Goal: Transaction & Acquisition: Purchase product/service

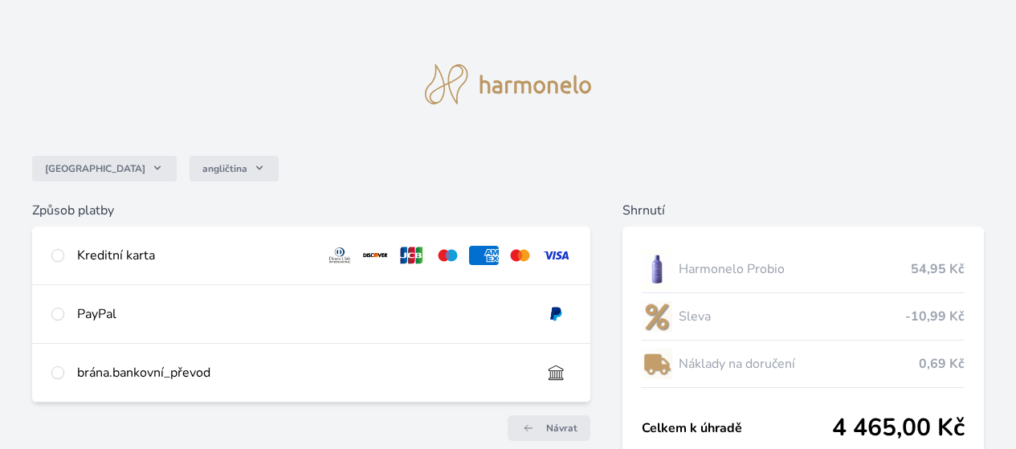
scroll to position [143, 0]
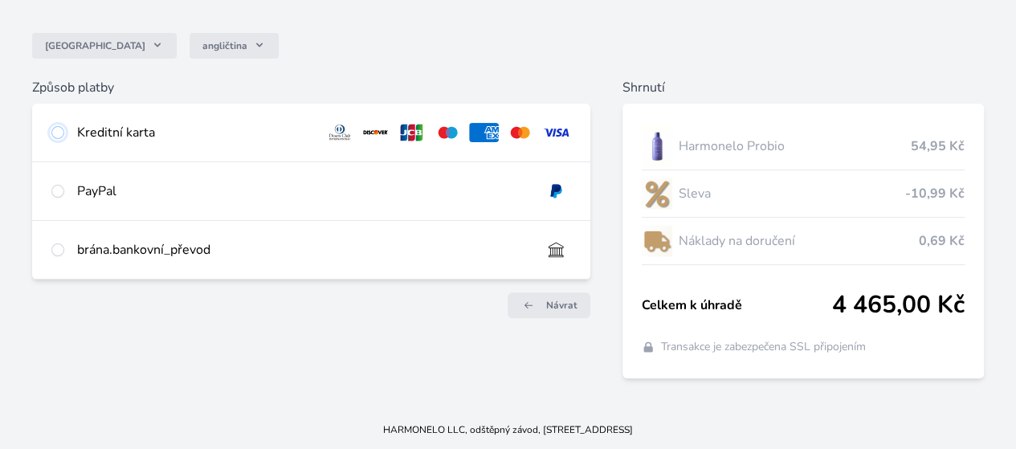
click at [64, 126] on input "radio" at bounding box center [57, 132] width 13 height 13
radio input "true"
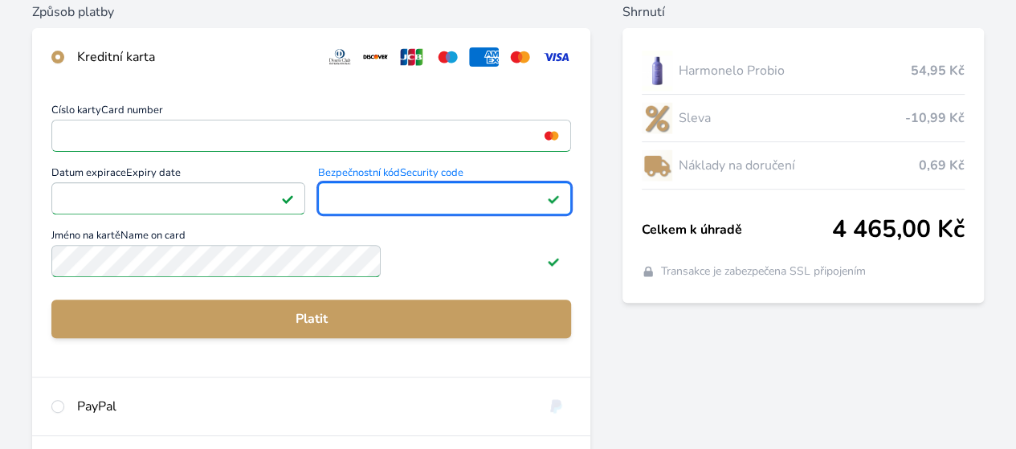
scroll to position [223, 0]
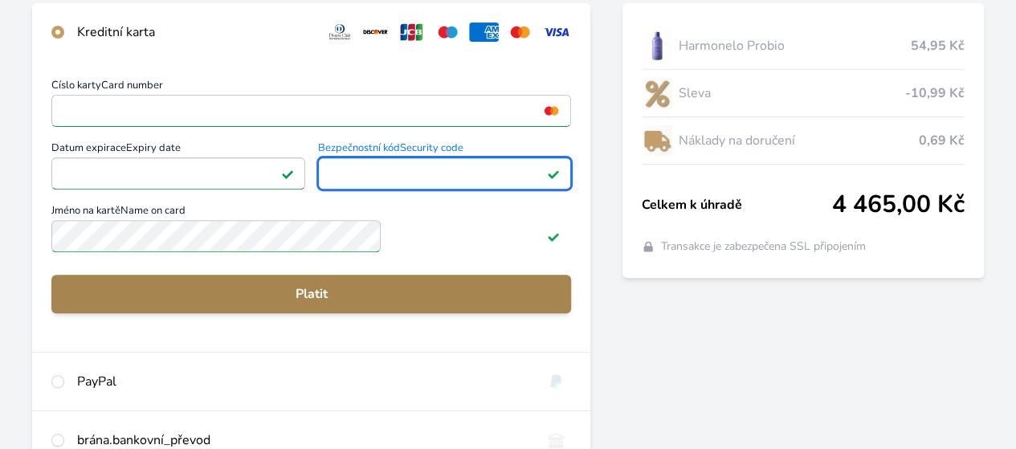
click at [328, 303] on font "Platit" at bounding box center [312, 294] width 32 height 18
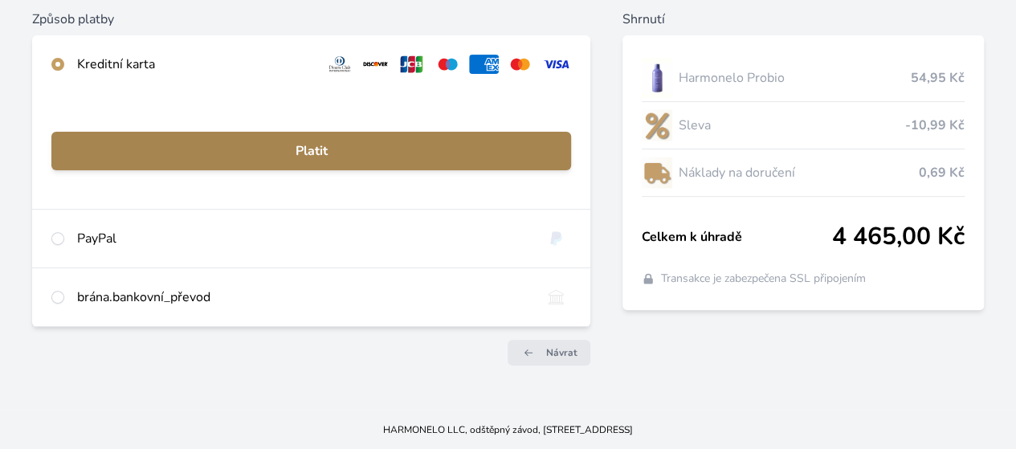
scroll to position [202, 0]
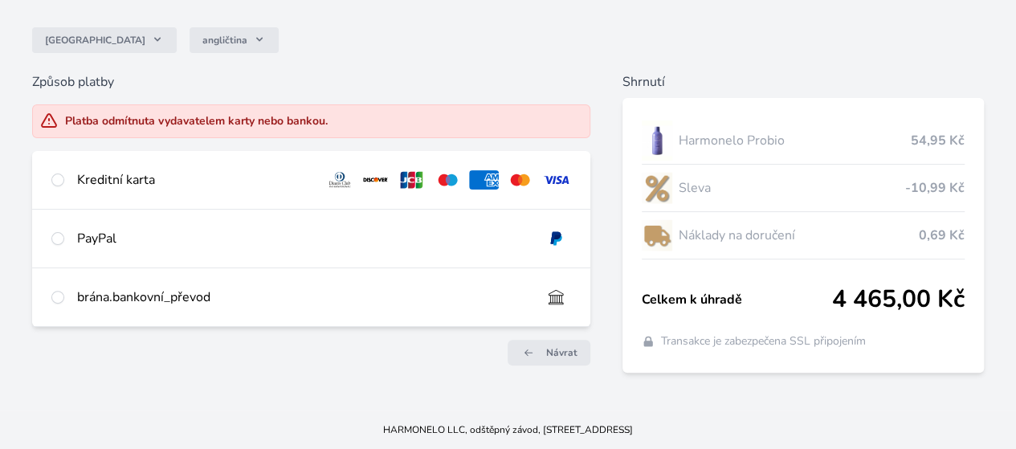
scroll to position [162, 0]
click at [64, 174] on input "radio" at bounding box center [57, 180] width 13 height 13
radio input "true"
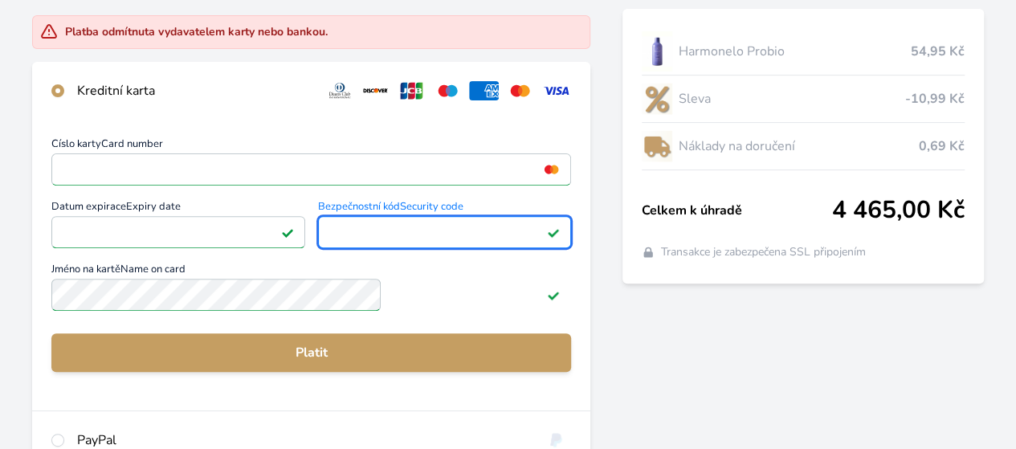
scroll to position [243, 0]
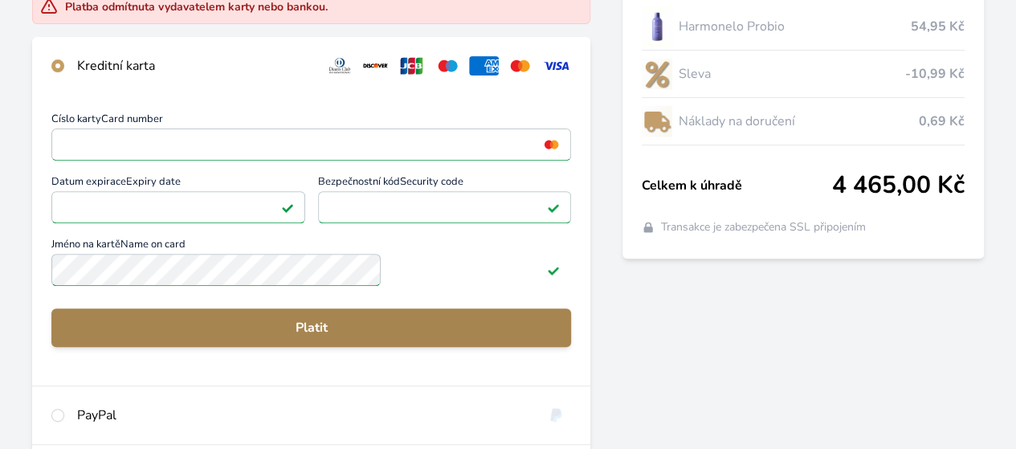
click at [328, 337] on font "Platit" at bounding box center [312, 328] width 32 height 18
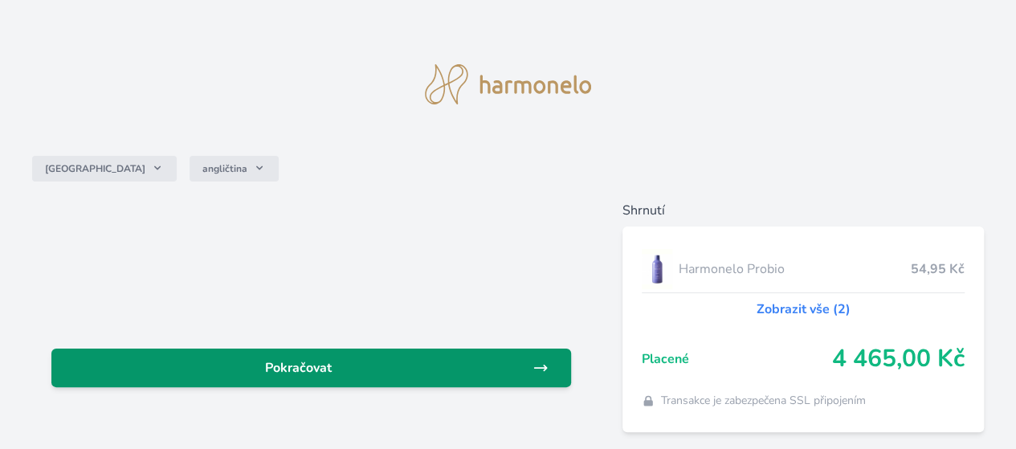
click at [461, 377] on span "Pokračovat" at bounding box center [298, 367] width 468 height 19
